Goal: Information Seeking & Learning: Learn about a topic

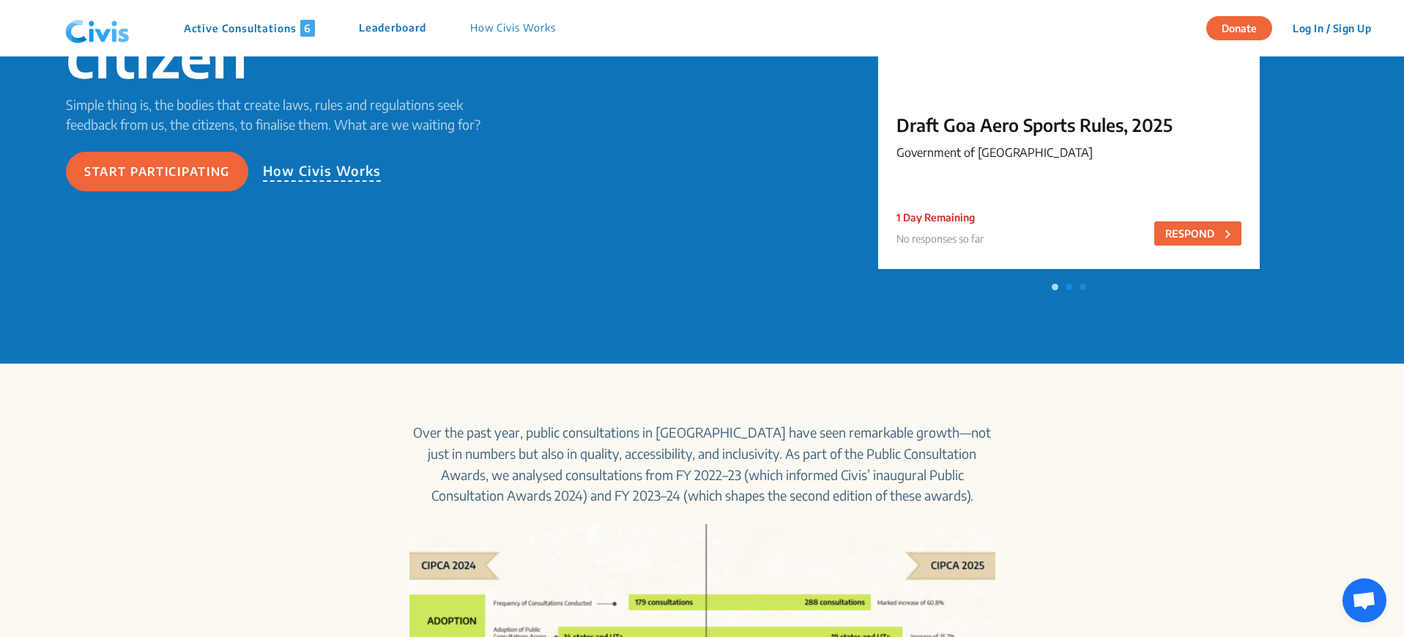
scroll to position [92, 0]
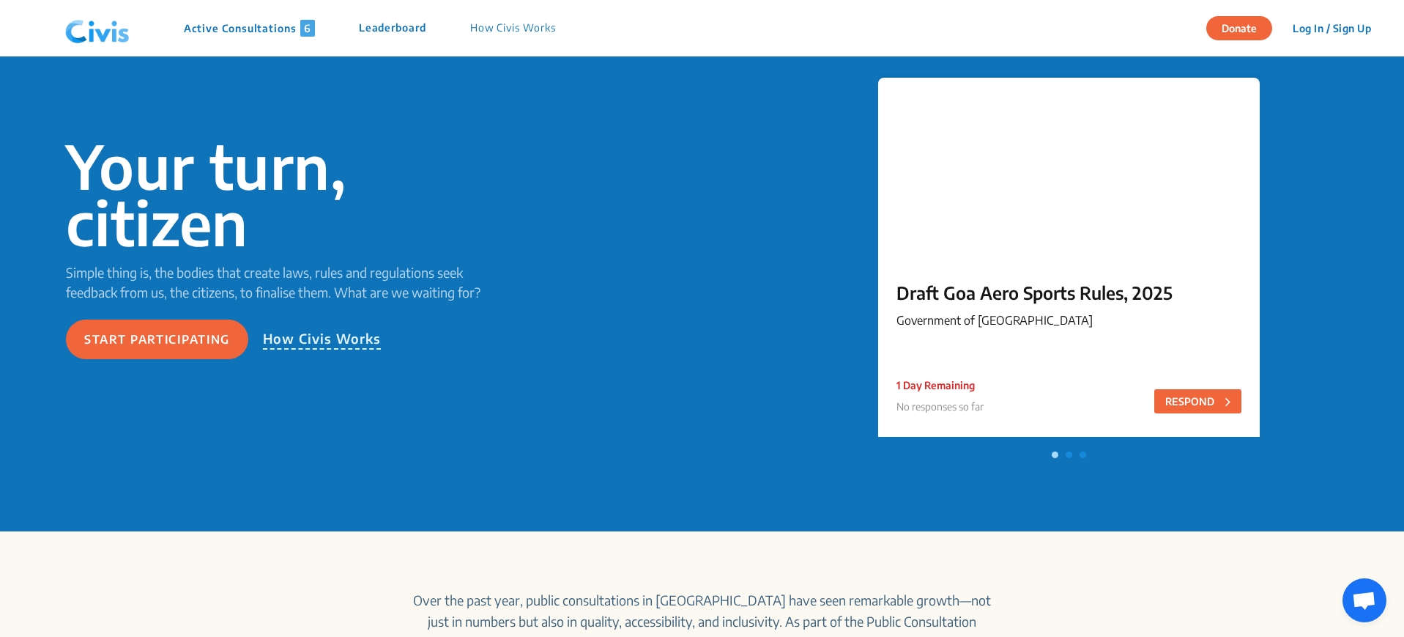
click at [1088, 287] on p "Draft Goa Aero Sports Rules, 2025" at bounding box center [1069, 292] width 345 height 26
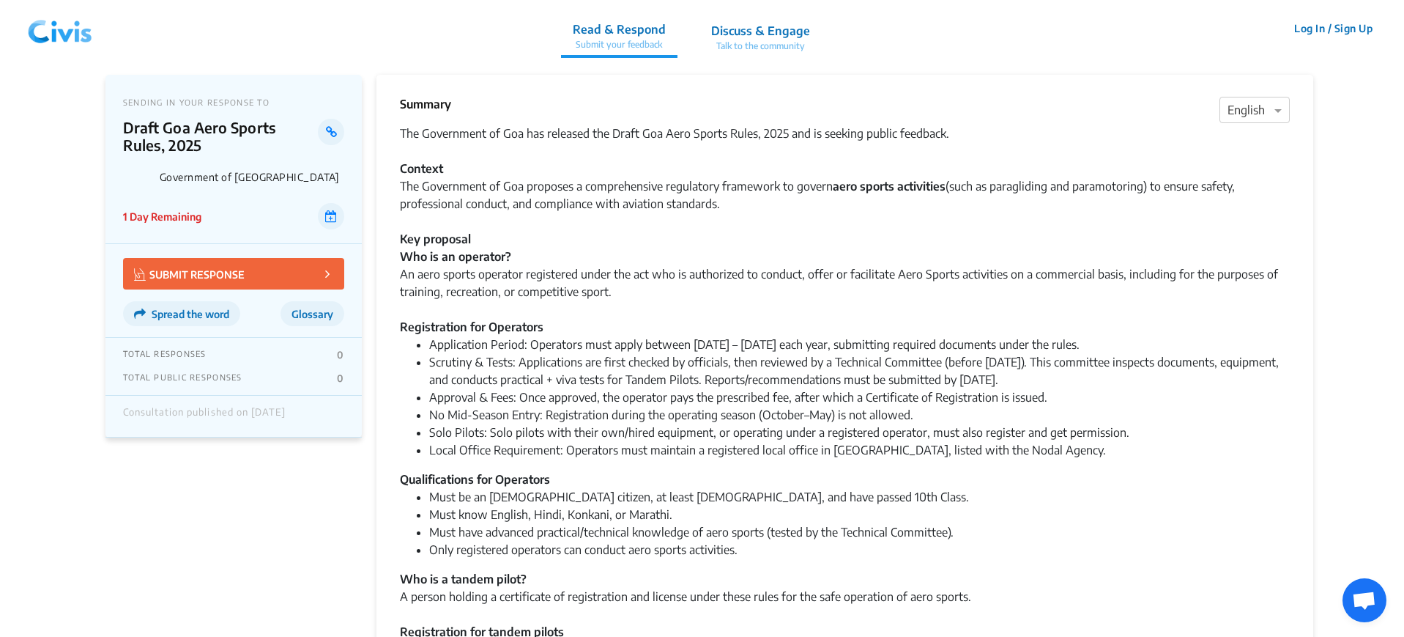
scroll to position [92, 0]
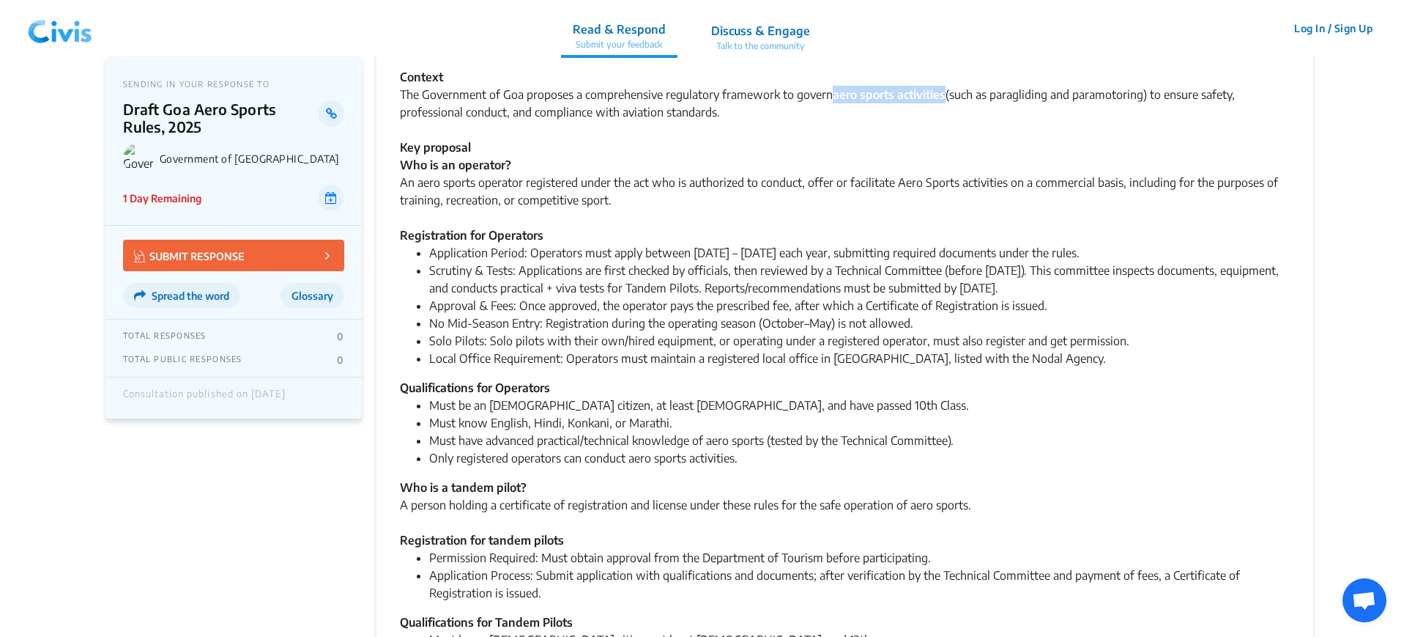
drag, startPoint x: 834, startPoint y: 95, endPoint x: 949, endPoint y: 97, distance: 115.0
click at [949, 97] on div "The Government of Goa has released the Draft Goa Aero Sports Rules, 2025 and is…" at bounding box center [845, 138] width 890 height 211
click at [819, 152] on div "The Government of Goa has released the Draft Goa Aero Sports Rules, 2025 and is…" at bounding box center [845, 138] width 890 height 211
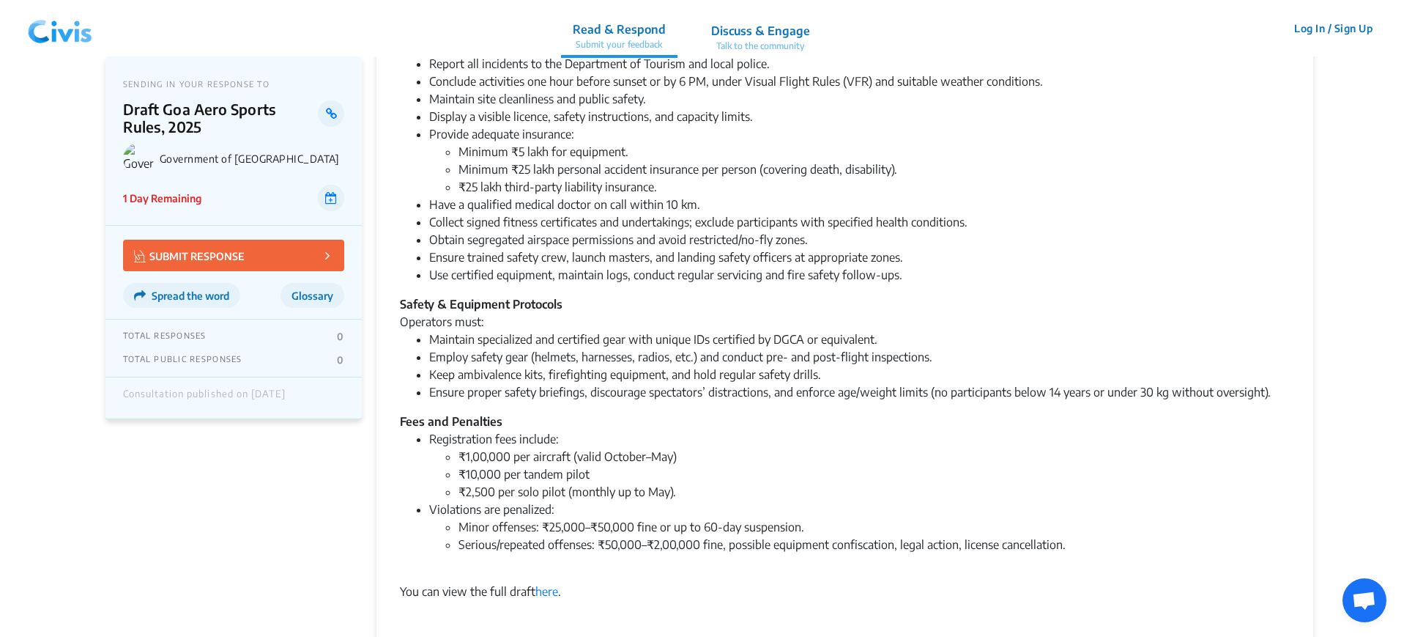
scroll to position [1465, 0]
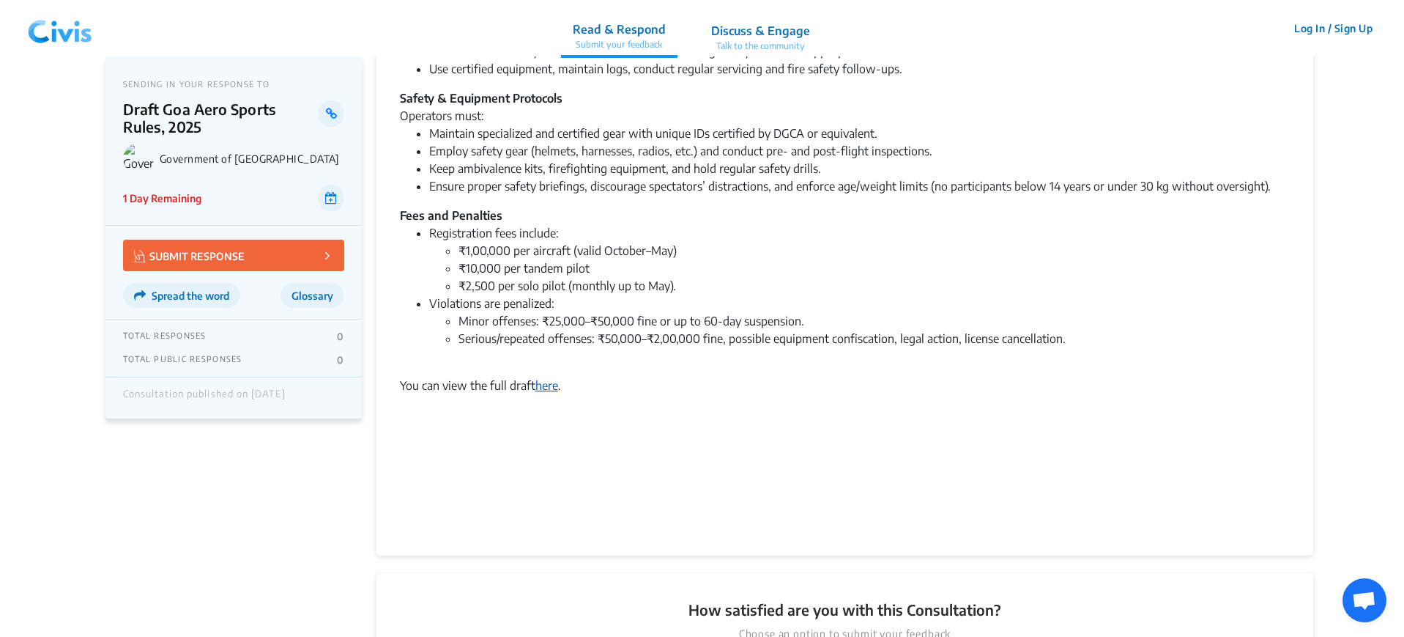
click at [546, 385] on link "here" at bounding box center [546, 385] width 23 height 15
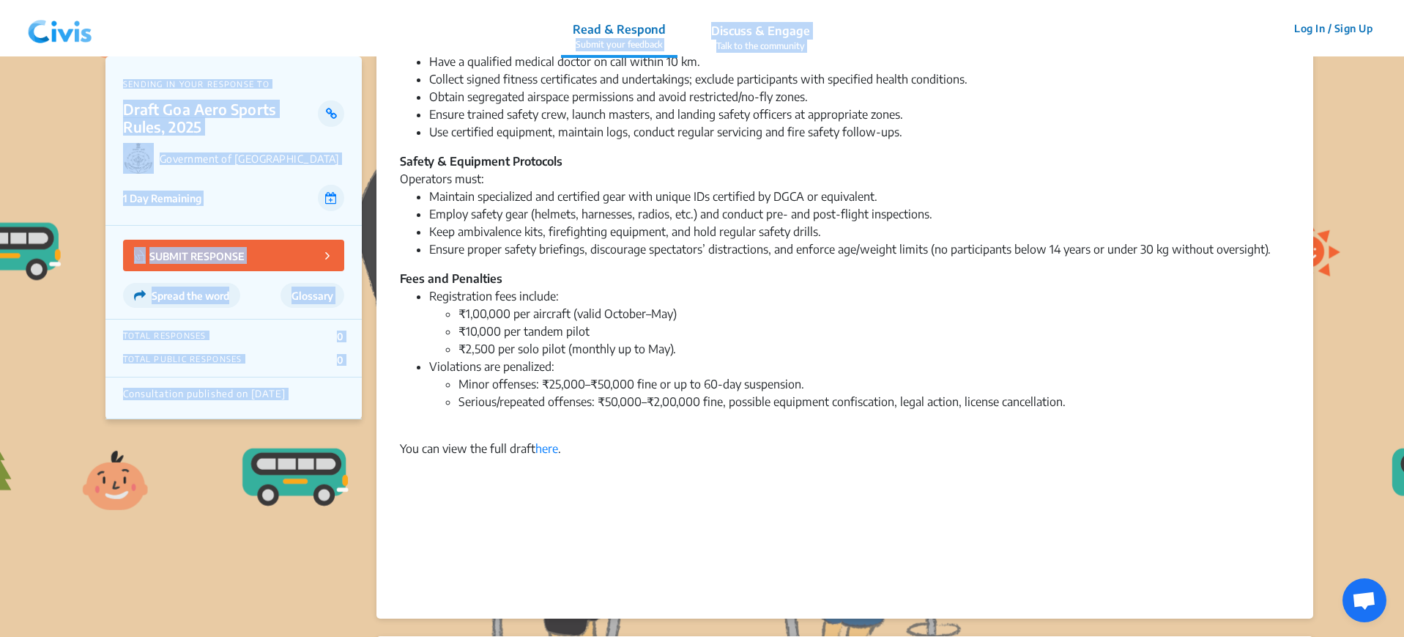
scroll to position [1355, 0]
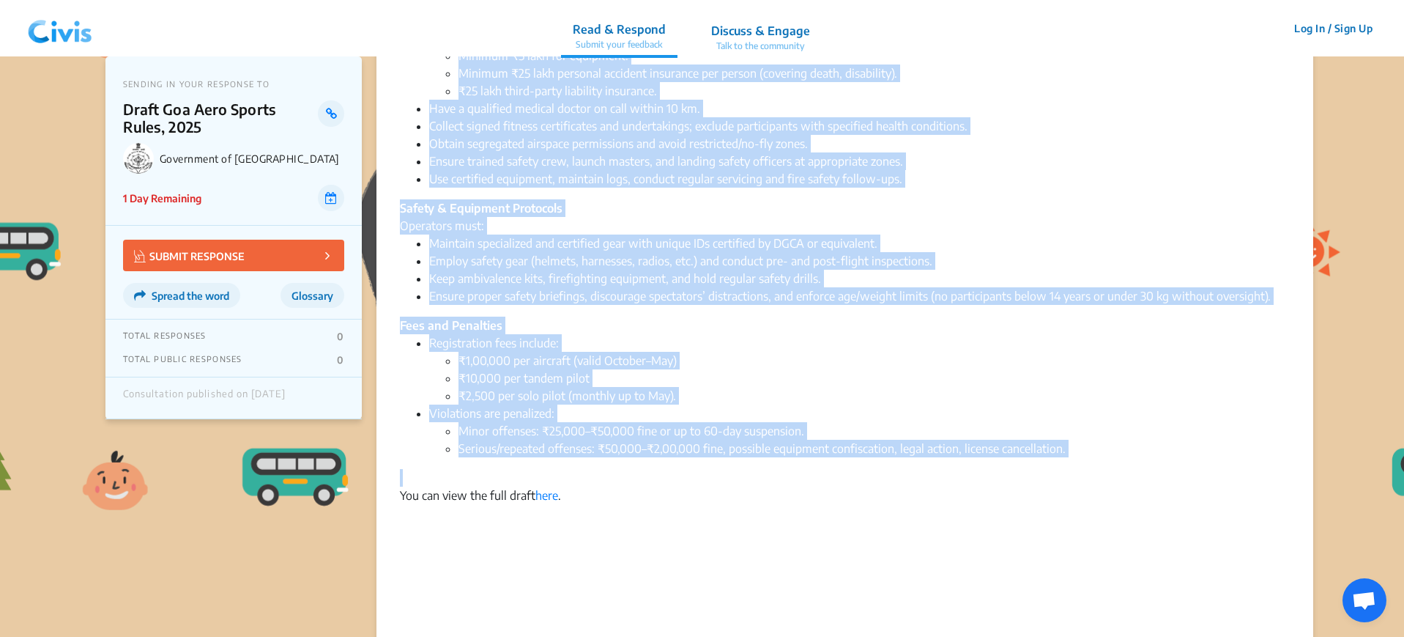
drag, startPoint x: 398, startPoint y: 129, endPoint x: 1104, endPoint y: 464, distance: 781.8
copy div "The Government of Goa has released the Draft Goa Aero Sports Rules, 2025 and is…"
click at [960, 149] on li "Obtain segregated airspace permissions and avoid restricted/no-fly zones." at bounding box center [859, 144] width 861 height 18
